Goal: Browse casually: Explore the website without a specific task or goal

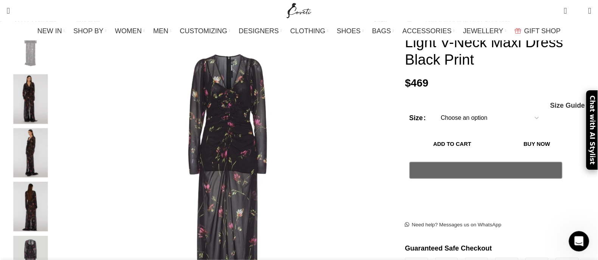
scroll to position [0, 159]
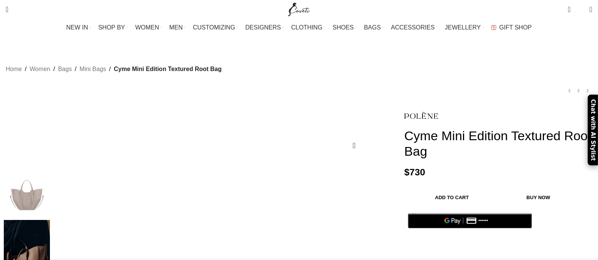
scroll to position [44, 0]
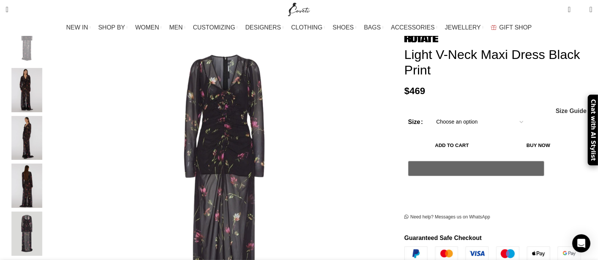
scroll to position [0, 239]
click at [50, 74] on img "2 / 6" at bounding box center [27, 90] width 46 height 44
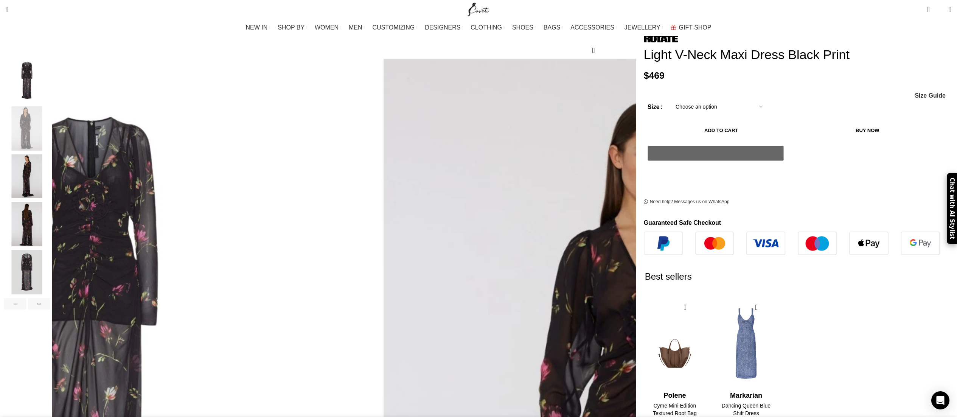
scroll to position [0, 637]
click at [50, 209] on img "4 / 6" at bounding box center [27, 224] width 46 height 44
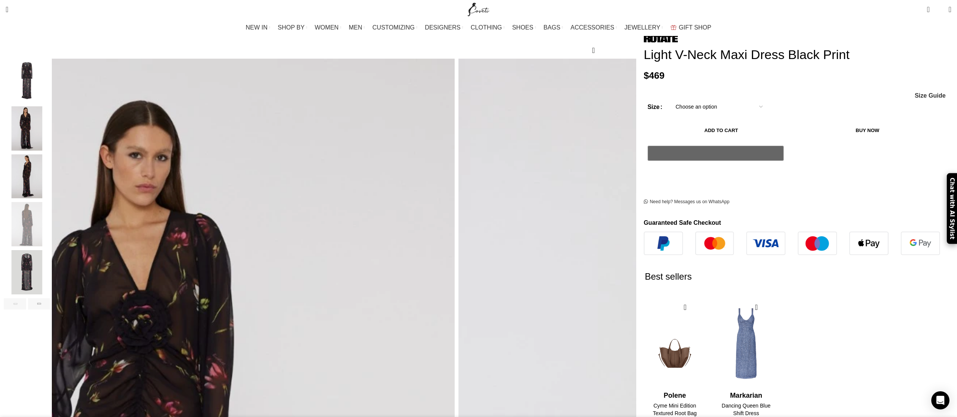
scroll to position [0, 796]
click at [50, 155] on img "3 / 6" at bounding box center [27, 176] width 46 height 44
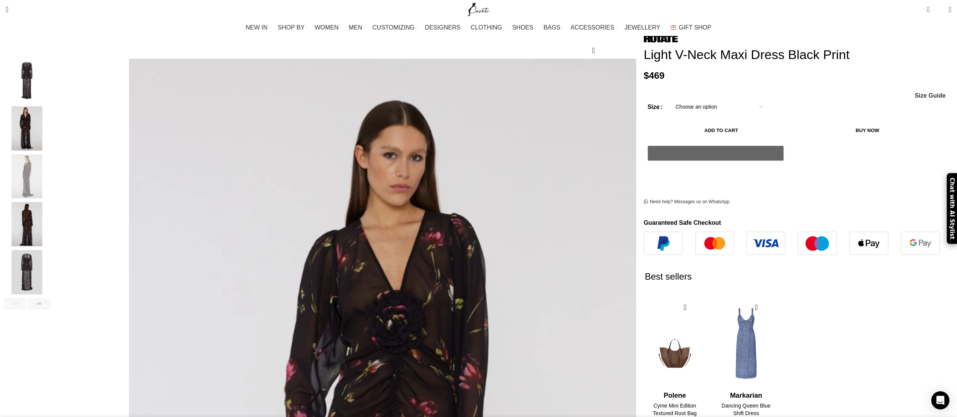
scroll to position [0, 1035]
click at [50, 254] on img "5 / 6" at bounding box center [27, 272] width 46 height 44
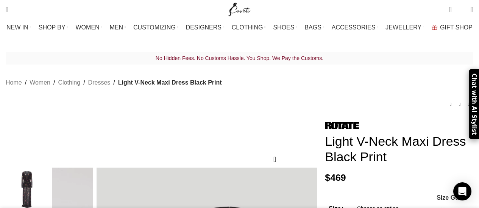
scroll to position [0, 319]
